Goal: Navigation & Orientation: Find specific page/section

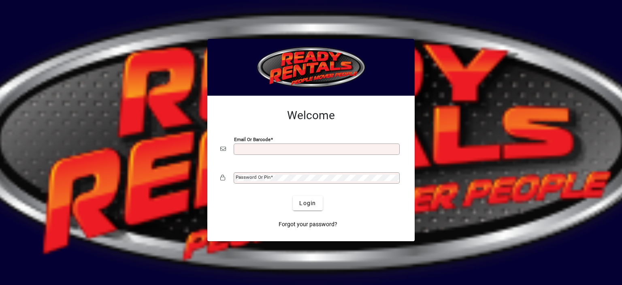
click at [249, 147] on input "Email or Barcode" at bounding box center [318, 149] width 164 height 6
type input "**********"
click at [248, 175] on mat-label "Password or Pin" at bounding box center [253, 177] width 35 height 6
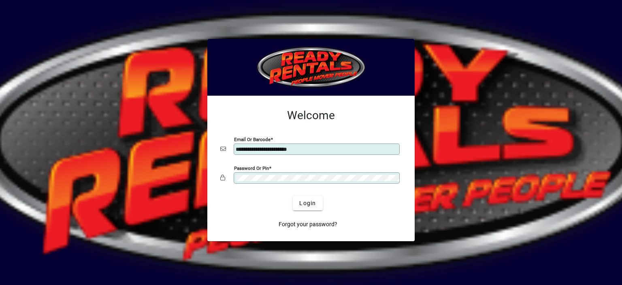
click at [293, 196] on button "Login" at bounding box center [308, 203] width 30 height 15
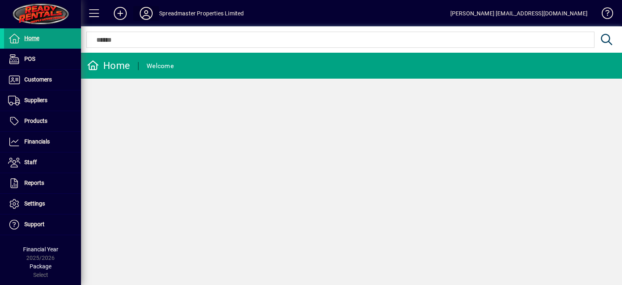
click at [147, 13] on icon at bounding box center [146, 13] width 16 height 13
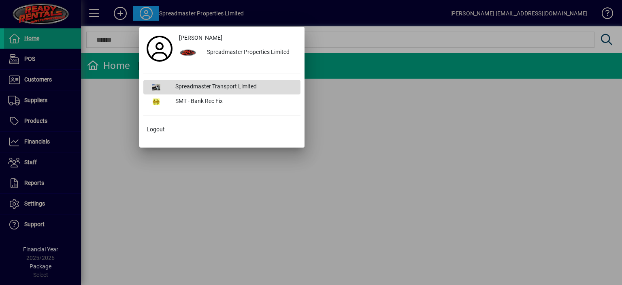
click at [204, 86] on div "Spreadmaster Transport Limited" at bounding box center [235, 87] width 132 height 15
